Goal: Navigation & Orientation: Find specific page/section

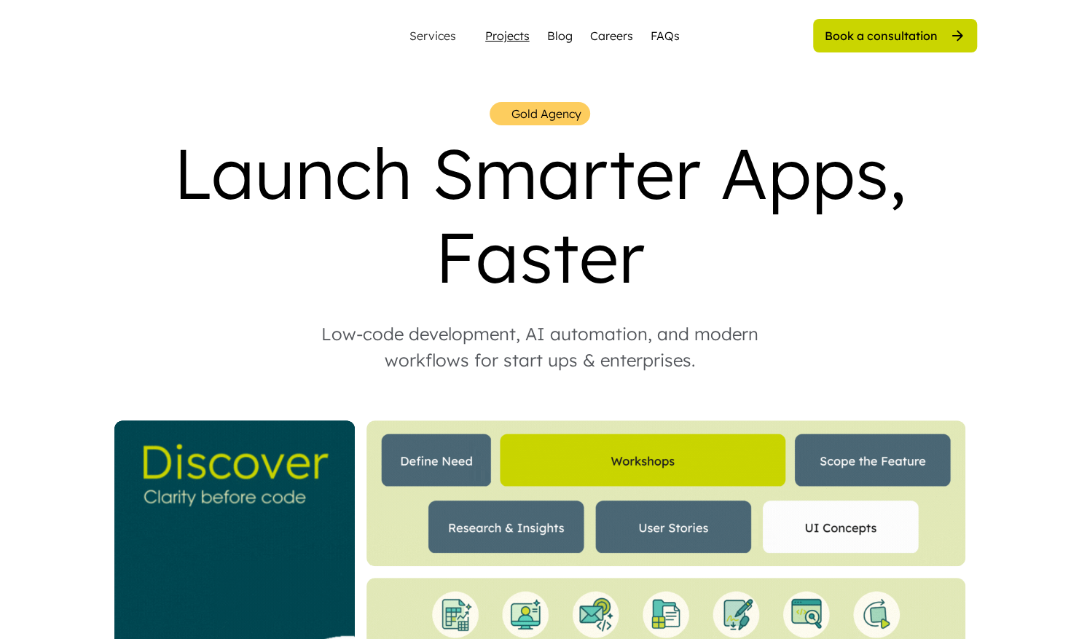
click at [518, 33] on div "Projects" at bounding box center [507, 35] width 44 height 17
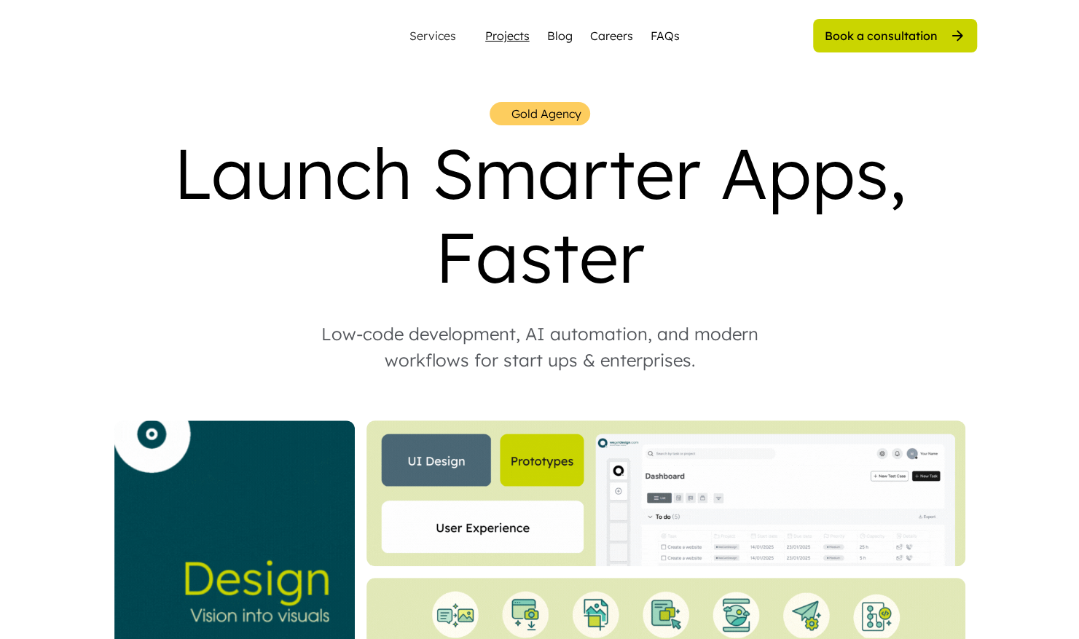
click at [518, 33] on div "Projects" at bounding box center [507, 35] width 44 height 17
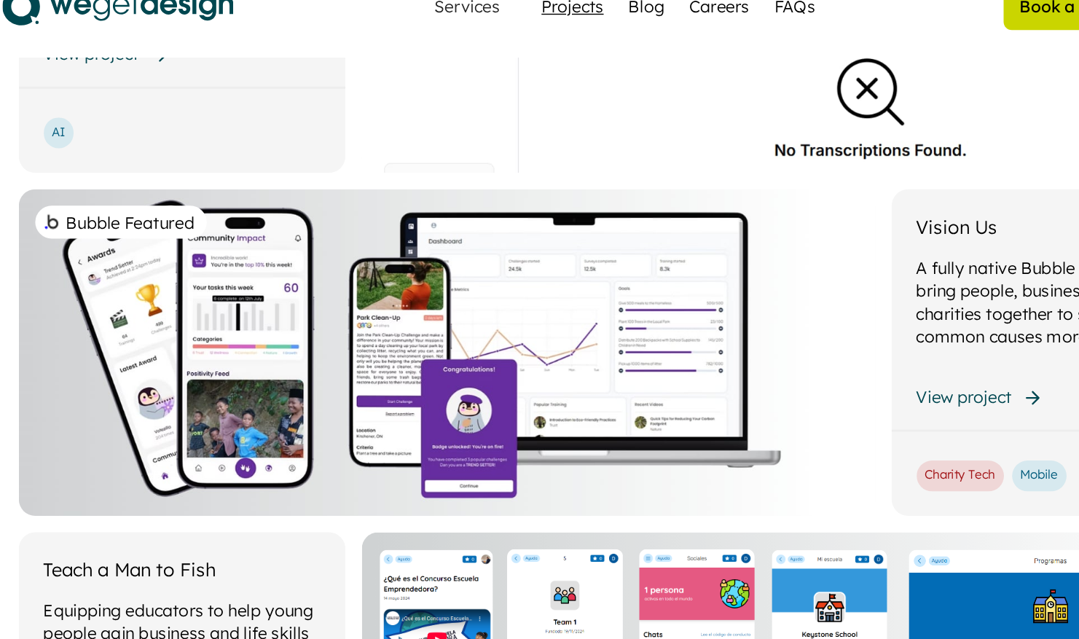
scroll to position [1057, 0]
